Goal: Task Accomplishment & Management: Complete application form

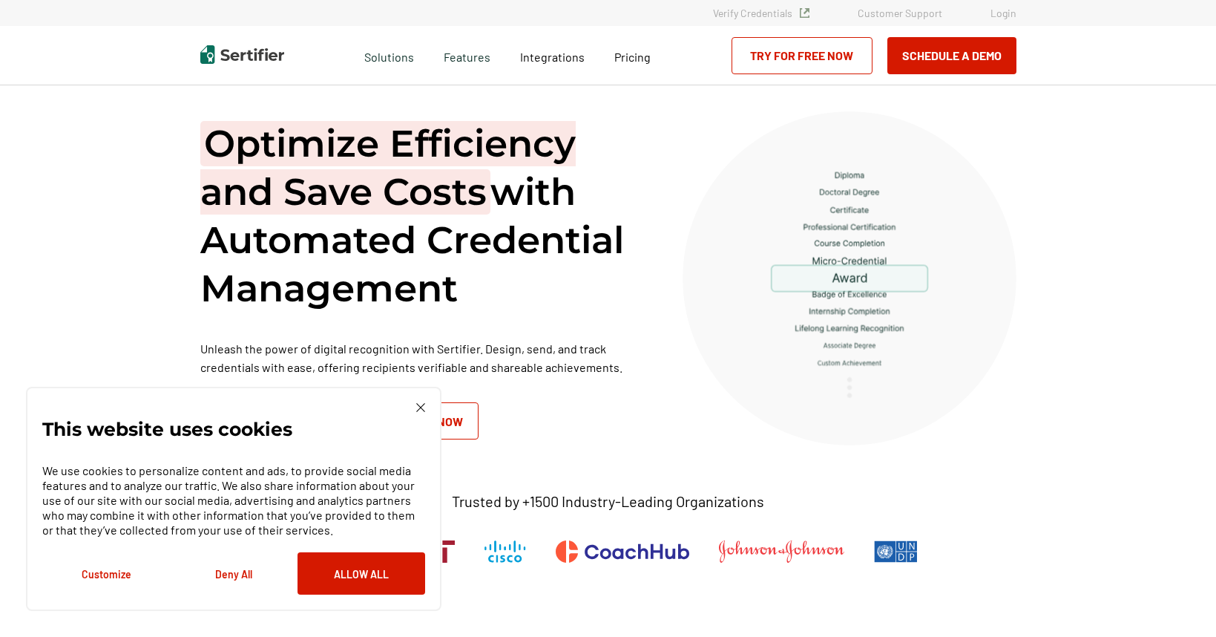
click at [815, 48] on link "Try for Free Now" at bounding box center [802, 55] width 141 height 37
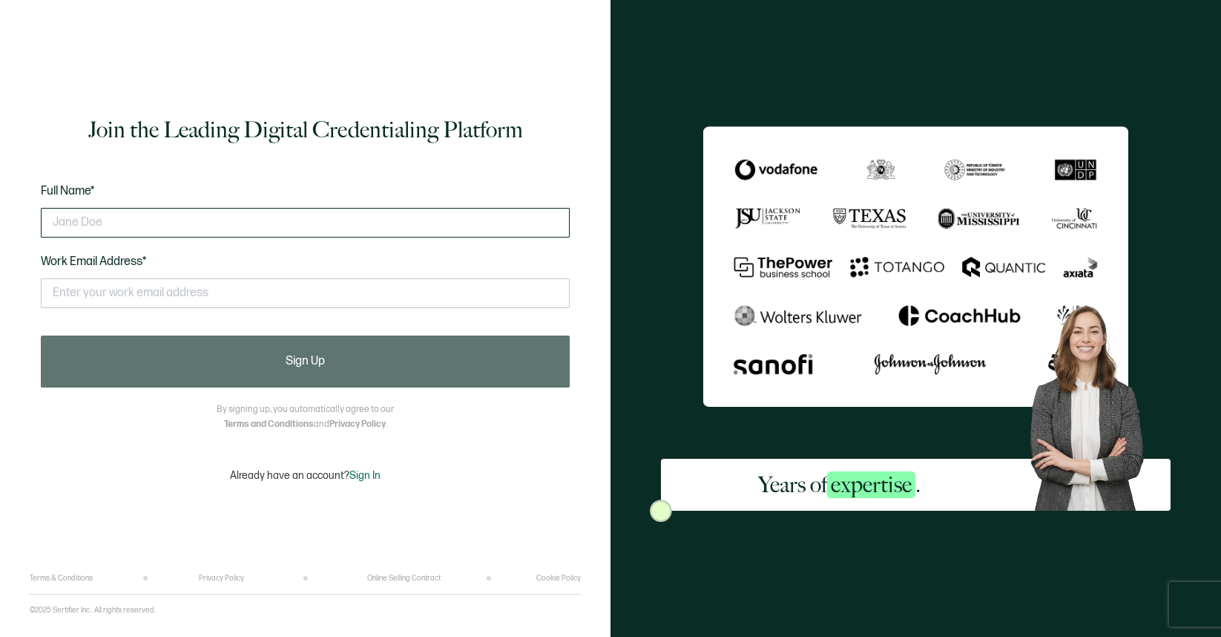
click at [450, 222] on input "text" at bounding box center [305, 223] width 529 height 30
type input "Chad Chalker"
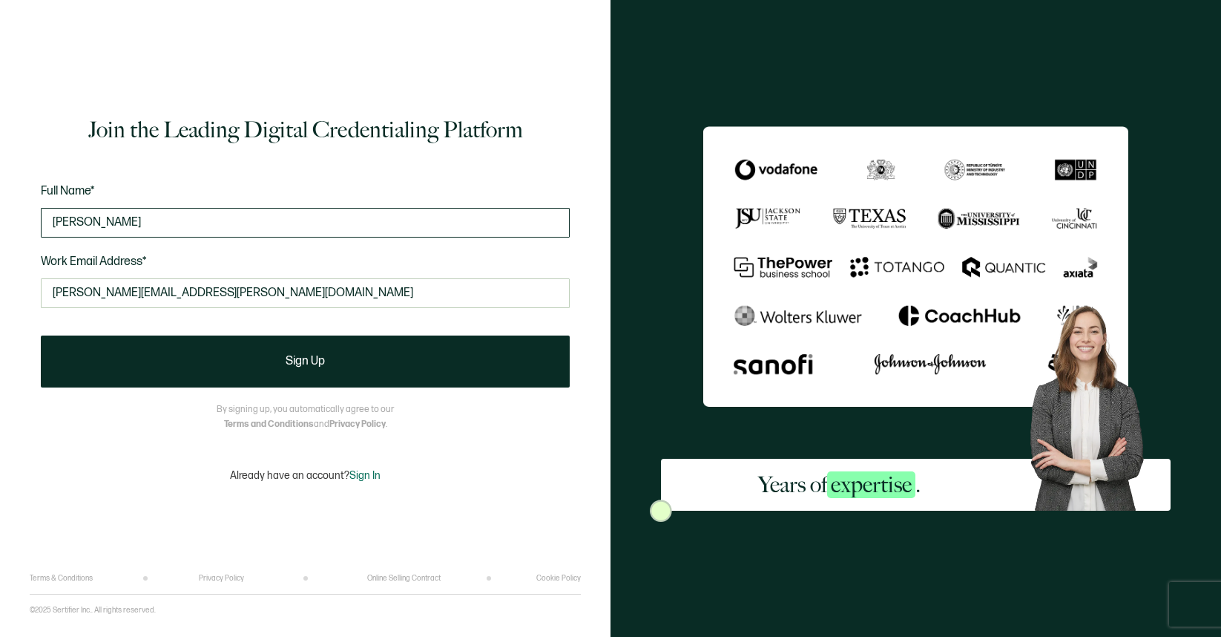
type input "chad.chalker@snowflake.com"
